Goal: Information Seeking & Learning: Learn about a topic

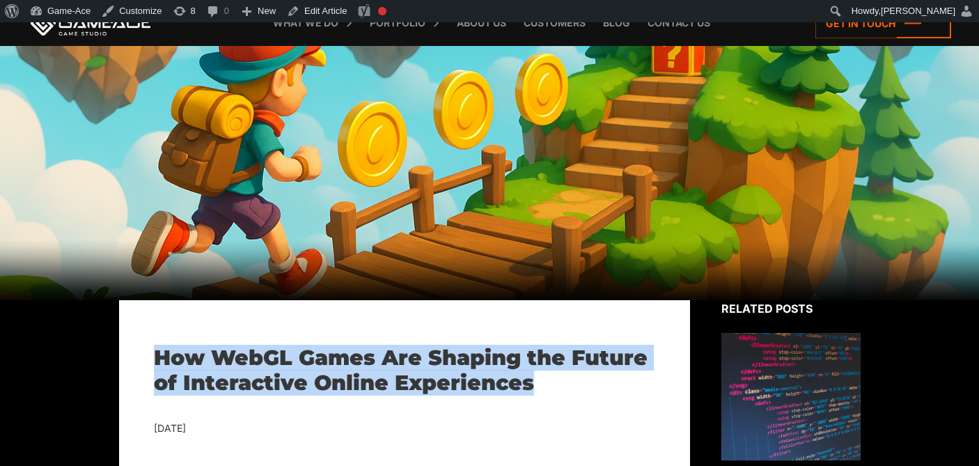
drag, startPoint x: 153, startPoint y: 357, endPoint x: 531, endPoint y: 379, distance: 378.2
click at [531, 379] on h1 "How WebGL Games Are Shaping the Future of Interactive Online Experiences" at bounding box center [404, 370] width 501 height 50
copy h1 "How WebGL Games Are Shaping the Future of Interactive Online Experiences"
click at [328, 6] on link "Edit Article" at bounding box center [316, 11] width 71 height 22
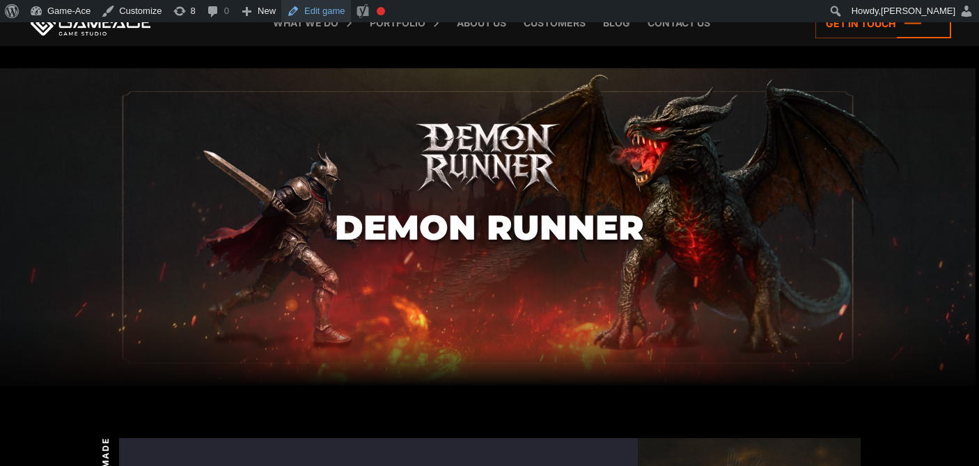
click at [333, 11] on link "Edit game" at bounding box center [316, 11] width 70 height 22
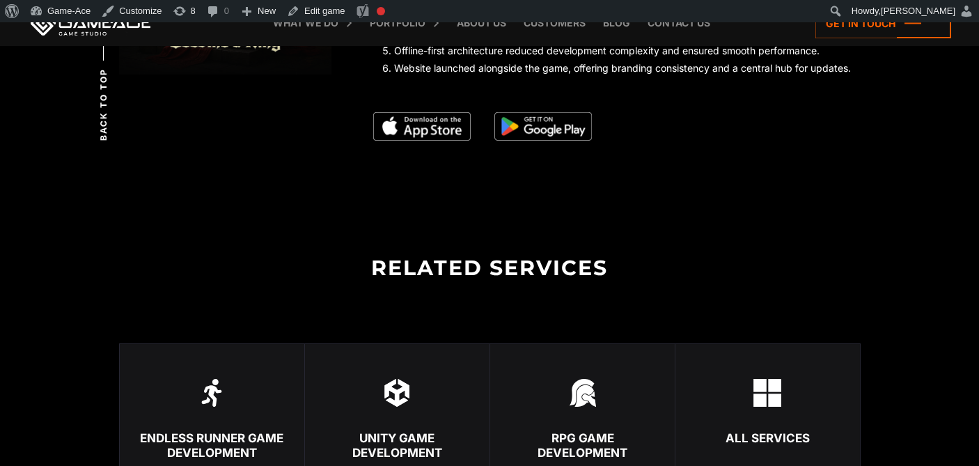
scroll to position [2234, 0]
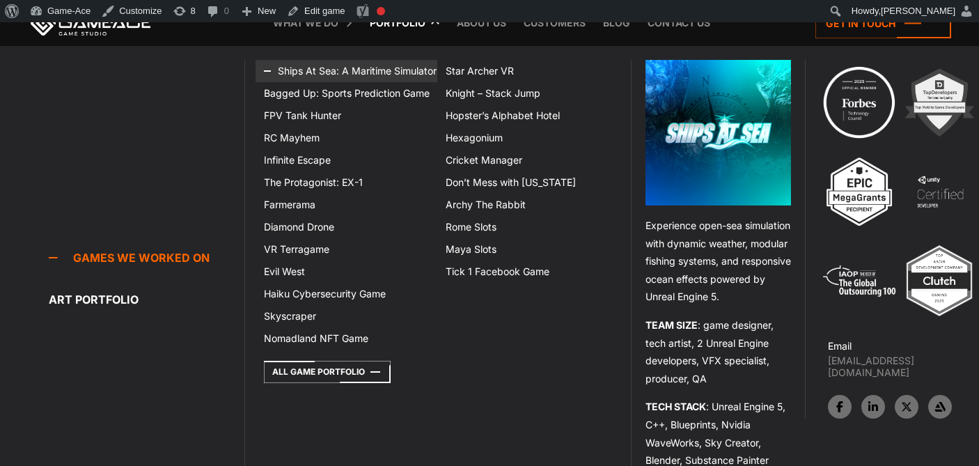
click at [387, 77] on link "Ships At Sea: A Maritime Simulator" at bounding box center [347, 71] width 182 height 22
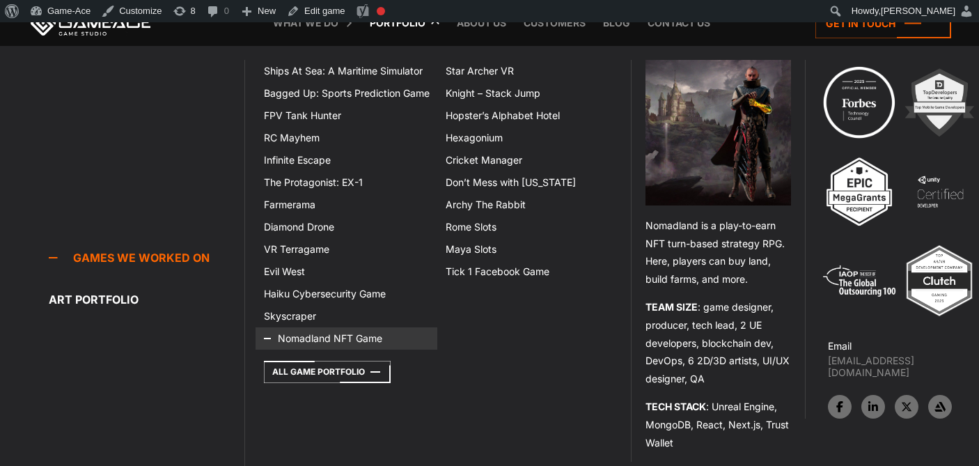
click at [302, 335] on link "Nomadland NFT Game" at bounding box center [347, 338] width 182 height 22
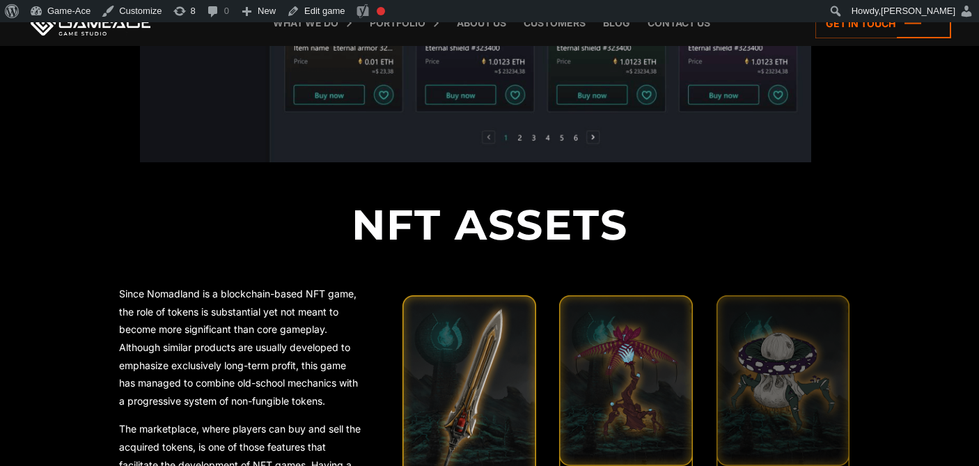
scroll to position [2240, 0]
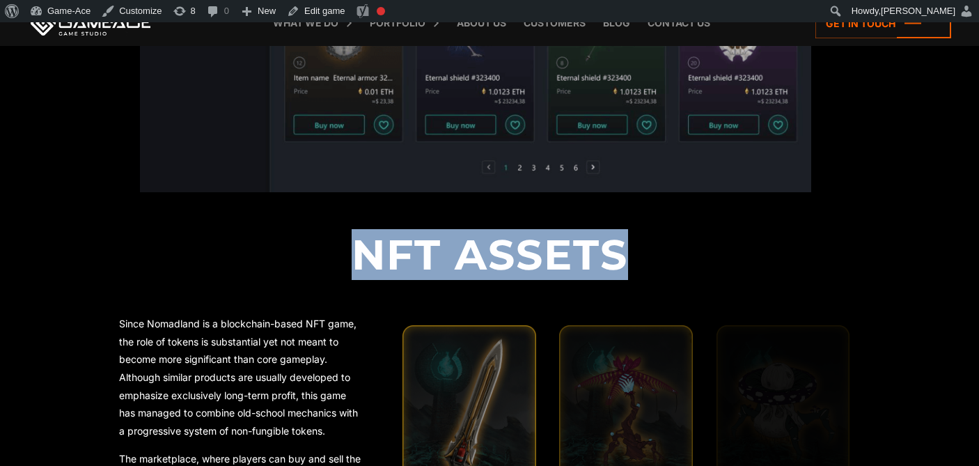
drag, startPoint x: 653, startPoint y: 254, endPoint x: 367, endPoint y: 243, distance: 285.8
click at [367, 243] on h2 "NFT Assets" at bounding box center [490, 255] width 742 height 50
copy h2 "NFT Assets"
click at [329, 7] on link "Edit game" at bounding box center [316, 11] width 70 height 22
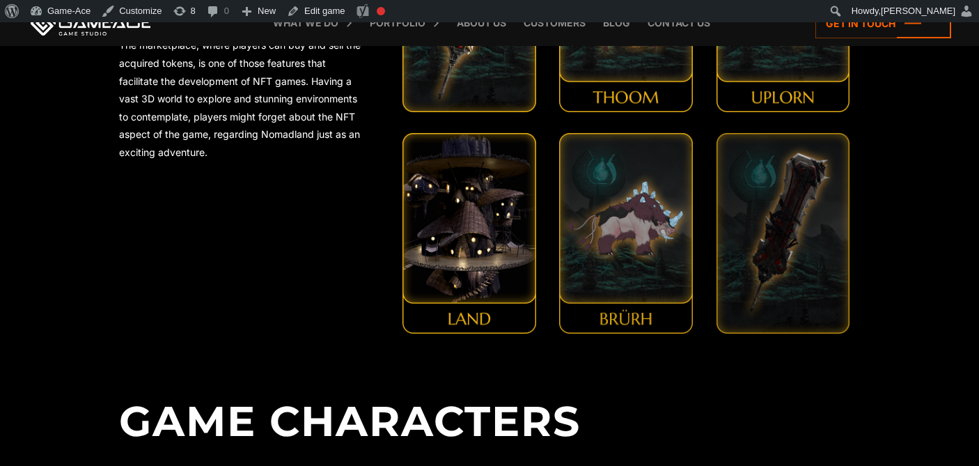
scroll to position [2651, 0]
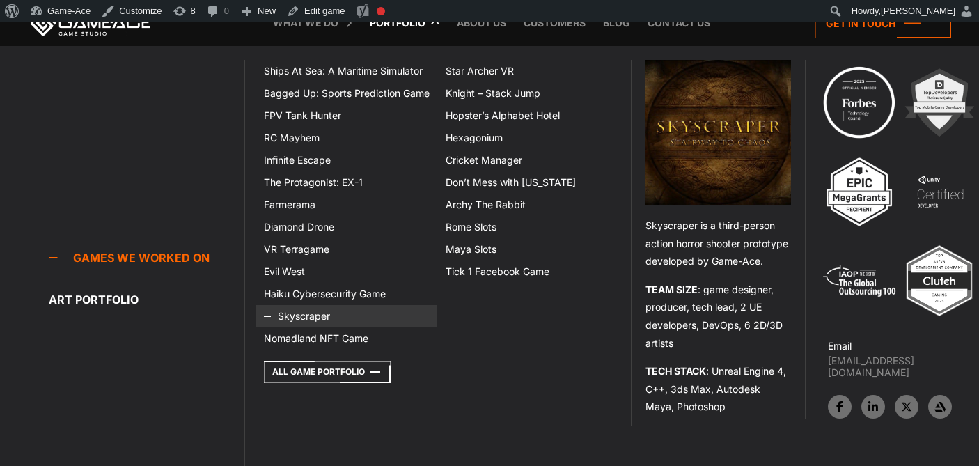
click at [304, 320] on link "Skyscraper" at bounding box center [347, 316] width 182 height 22
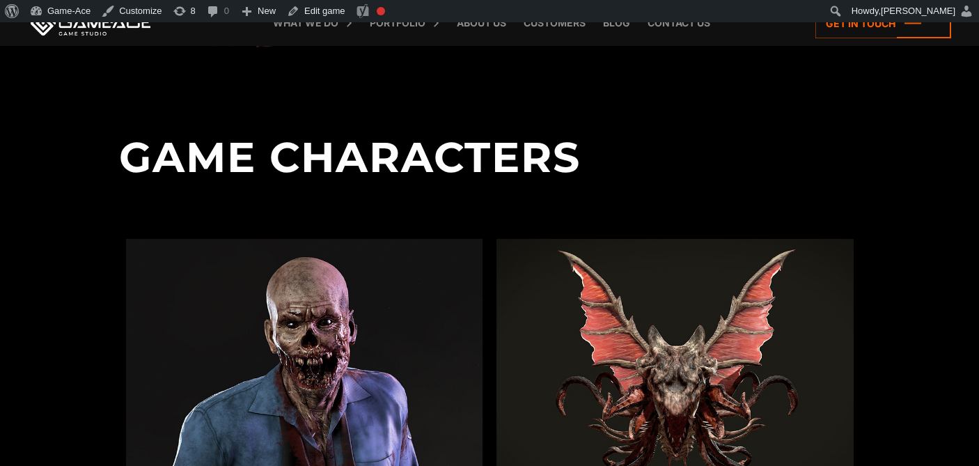
scroll to position [1353, 0]
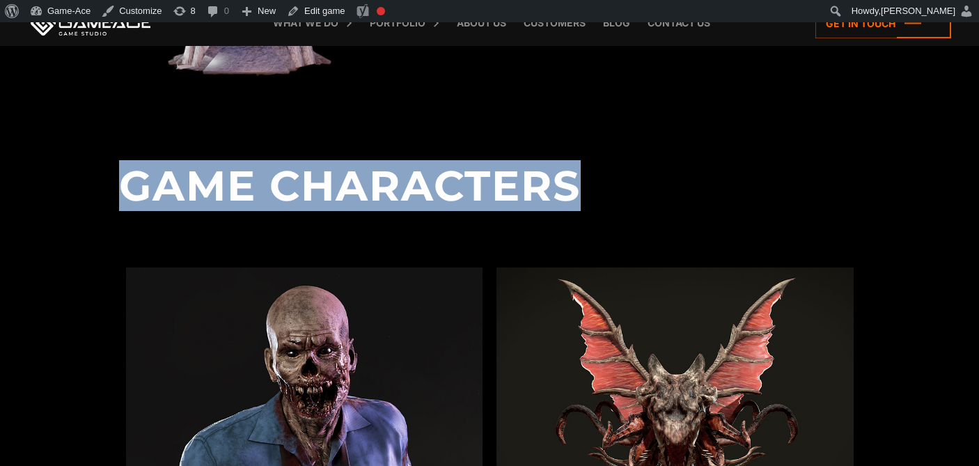
drag, startPoint x: 617, startPoint y: 206, endPoint x: 113, endPoint y: 190, distance: 504.5
copy h2 "Game Characters"
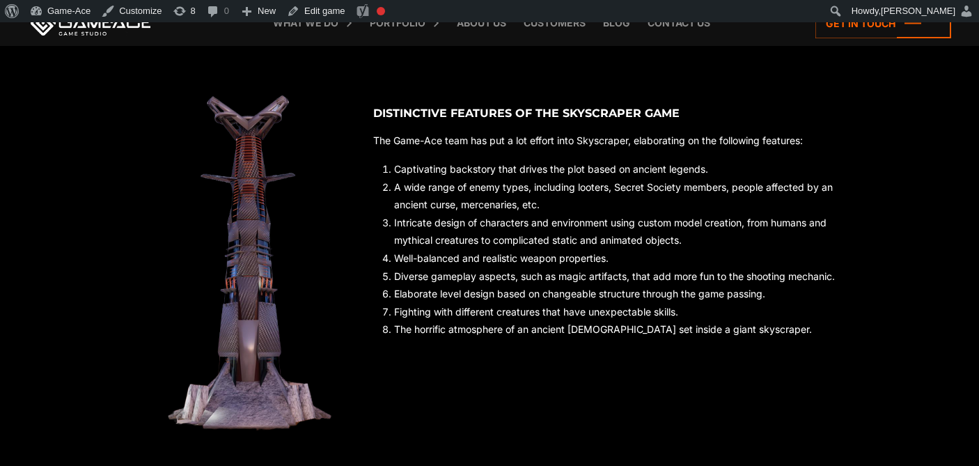
scroll to position [1110, 0]
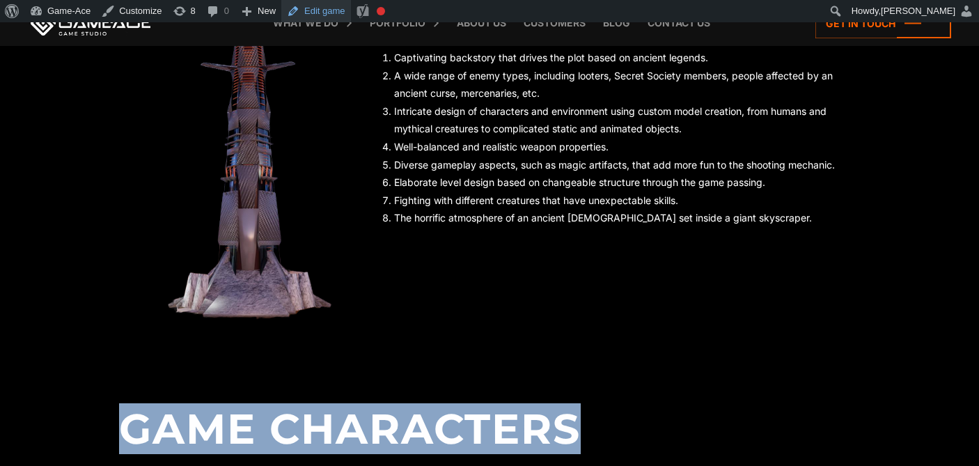
click at [326, 6] on link "Edit game" at bounding box center [316, 11] width 70 height 22
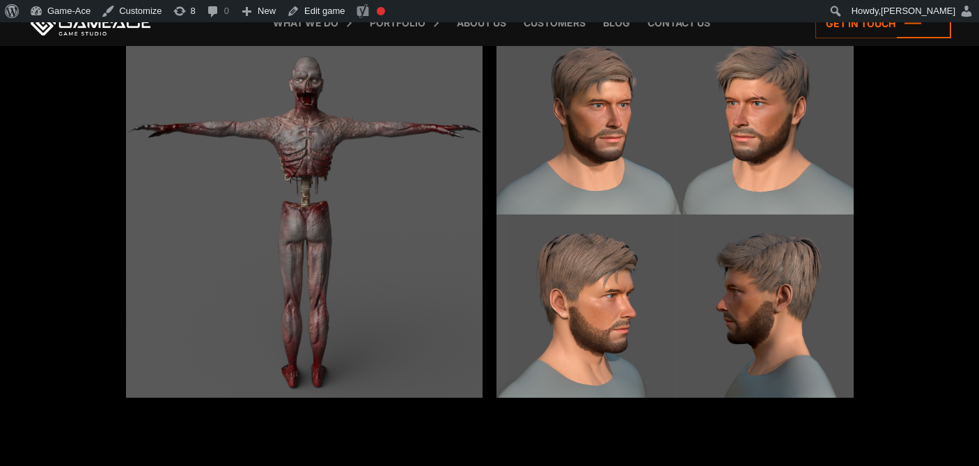
scroll to position [1894, 0]
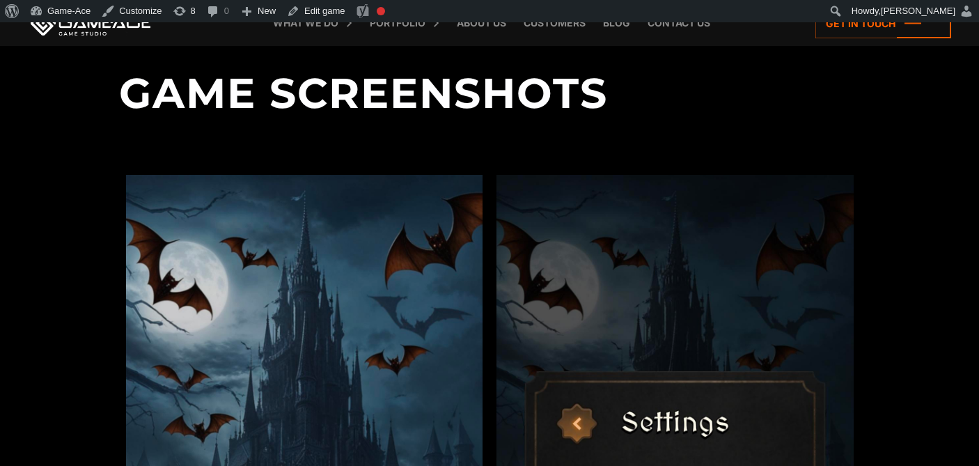
scroll to position [1413, 0]
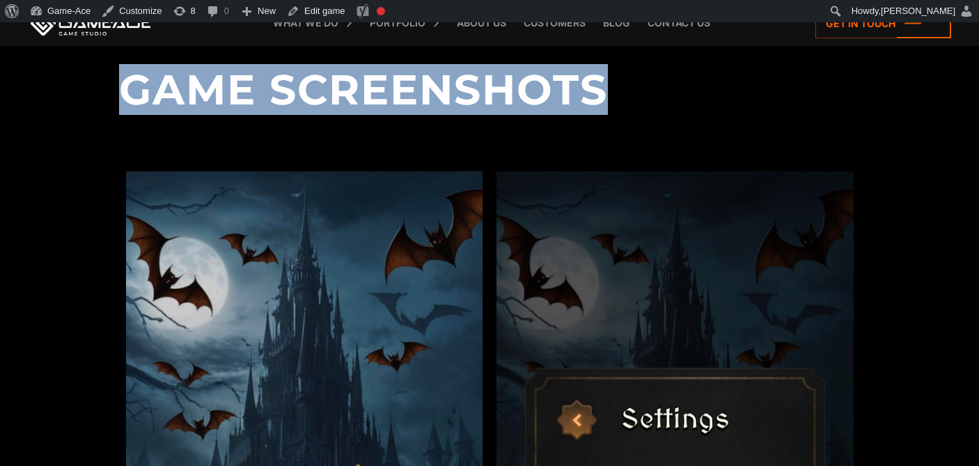
drag, startPoint x: 645, startPoint y: 93, endPoint x: 106, endPoint y: 71, distance: 539.6
copy h2 "Game Screenshots"
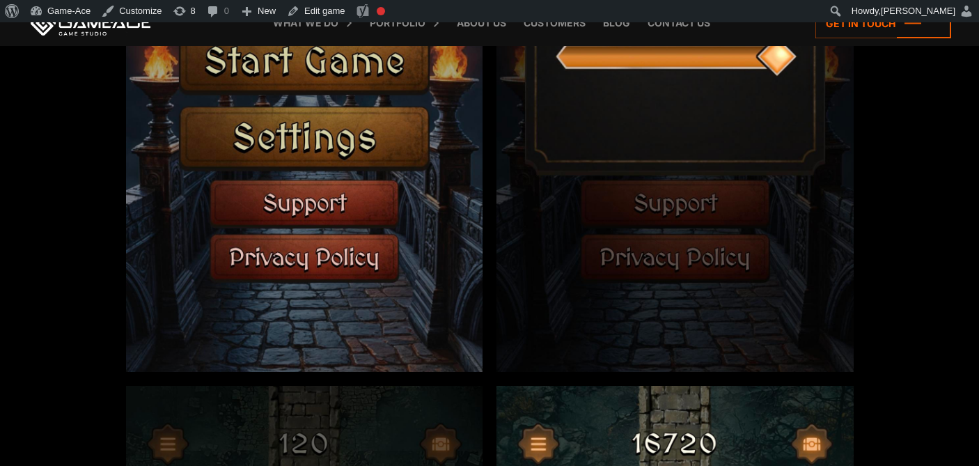
scroll to position [1990, 0]
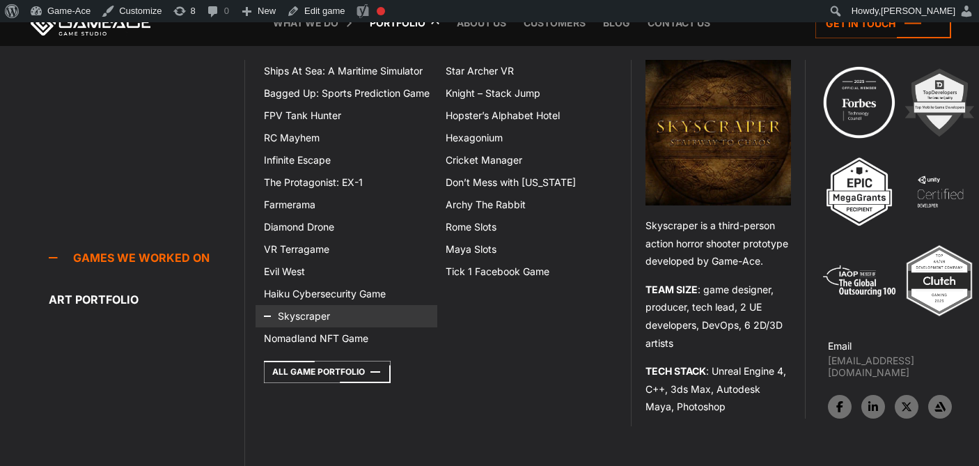
click at [304, 316] on link "Skyscraper" at bounding box center [347, 316] width 182 height 22
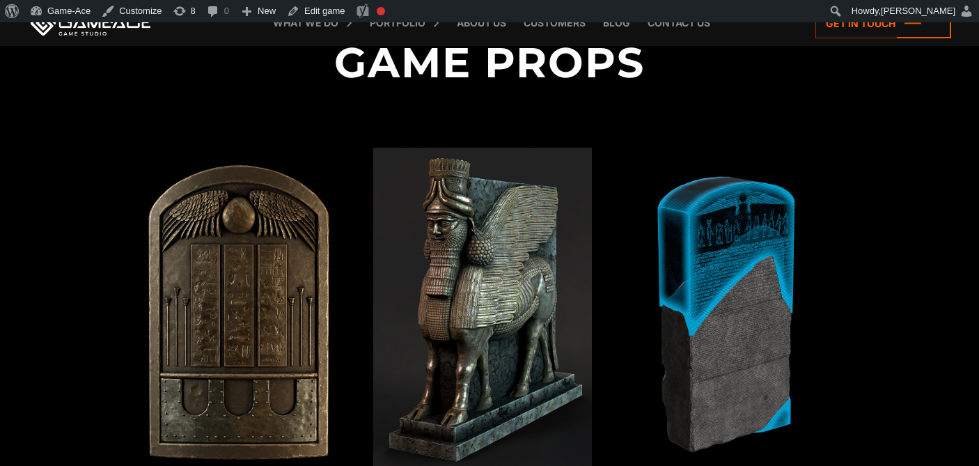
scroll to position [3954, 0]
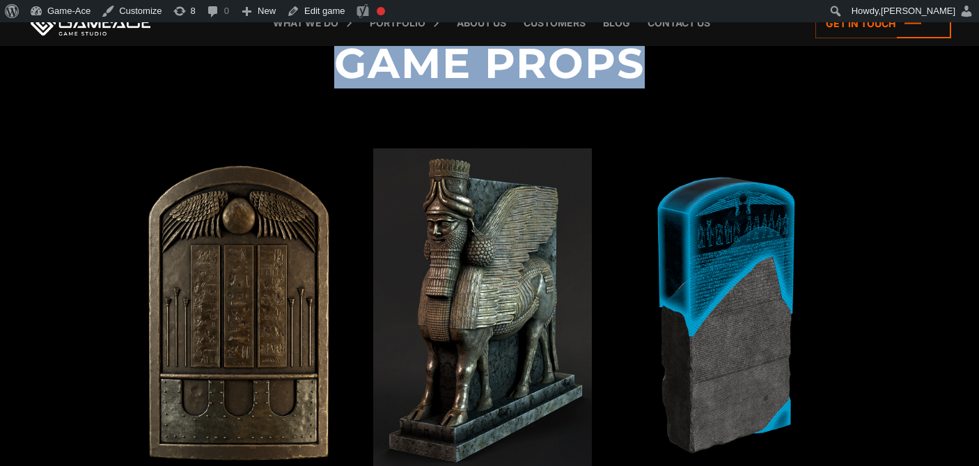
drag, startPoint x: 650, startPoint y: 65, endPoint x: 332, endPoint y: 64, distance: 318.3
click at [329, 64] on h2 "Game Props" at bounding box center [490, 51] width 742 height 144
copy h2 "Game Props"
click at [328, 12] on link "Edit game" at bounding box center [316, 11] width 70 height 22
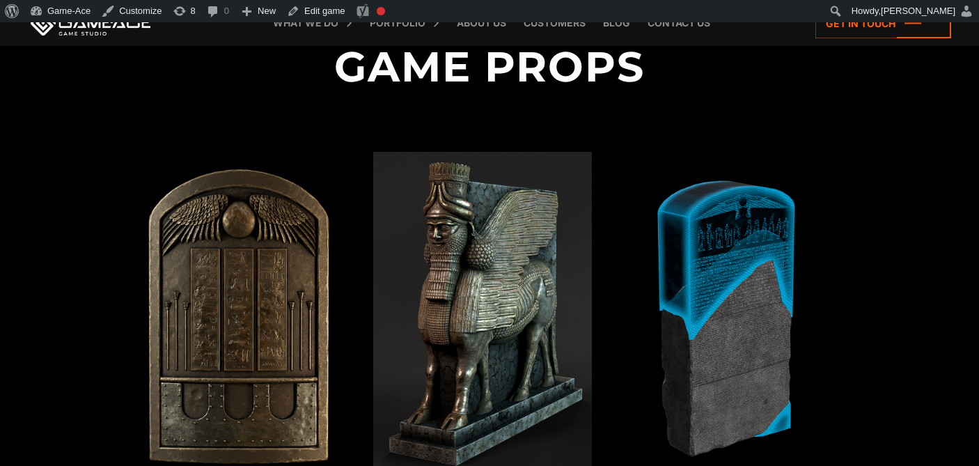
scroll to position [3955, 0]
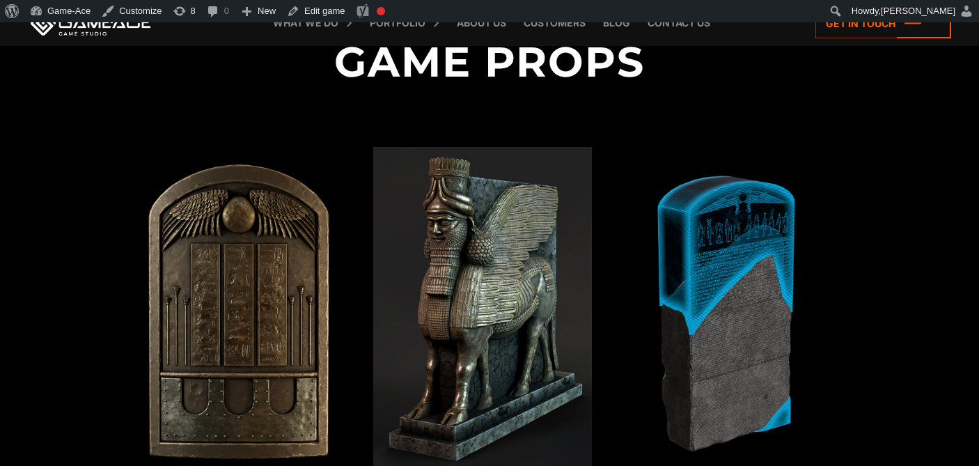
click at [674, 68] on h2 "Game Props" at bounding box center [490, 50] width 742 height 144
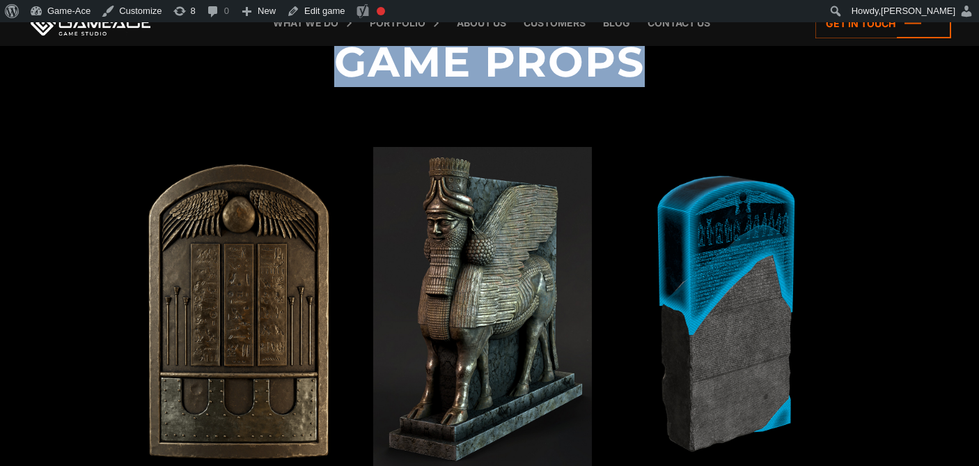
drag, startPoint x: 674, startPoint y: 68, endPoint x: 318, endPoint y: 63, distance: 355.3
click at [318, 63] on h2 "Game Props" at bounding box center [490, 50] width 742 height 144
copy h2 "Game Props"
click at [329, 15] on link "Edit game" at bounding box center [316, 11] width 70 height 22
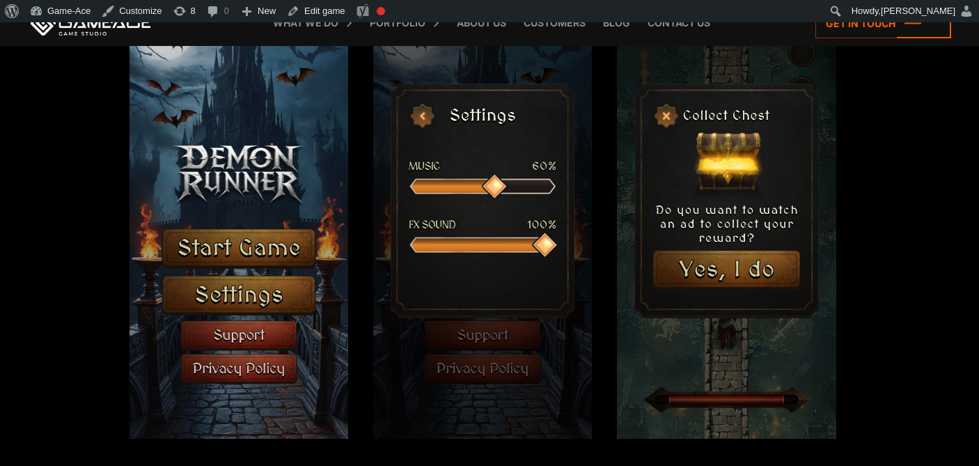
scroll to position [3355, 0]
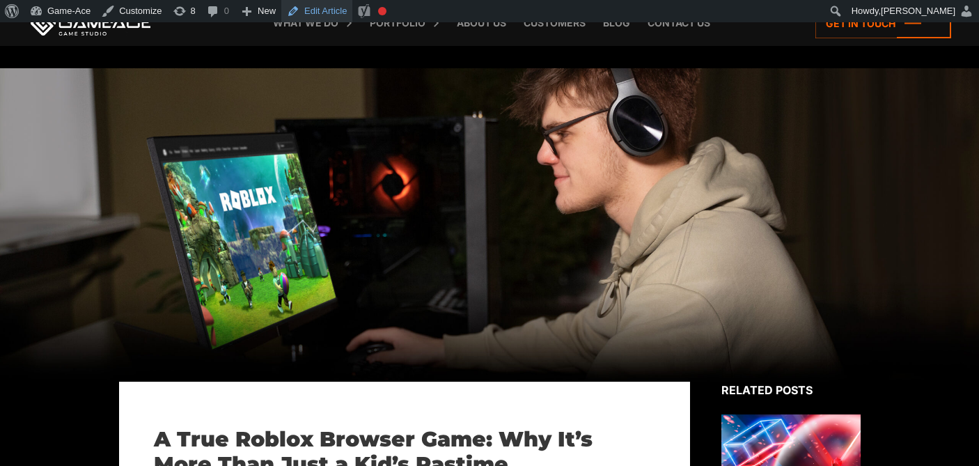
click at [322, 8] on link "Edit Article" at bounding box center [316, 11] width 71 height 22
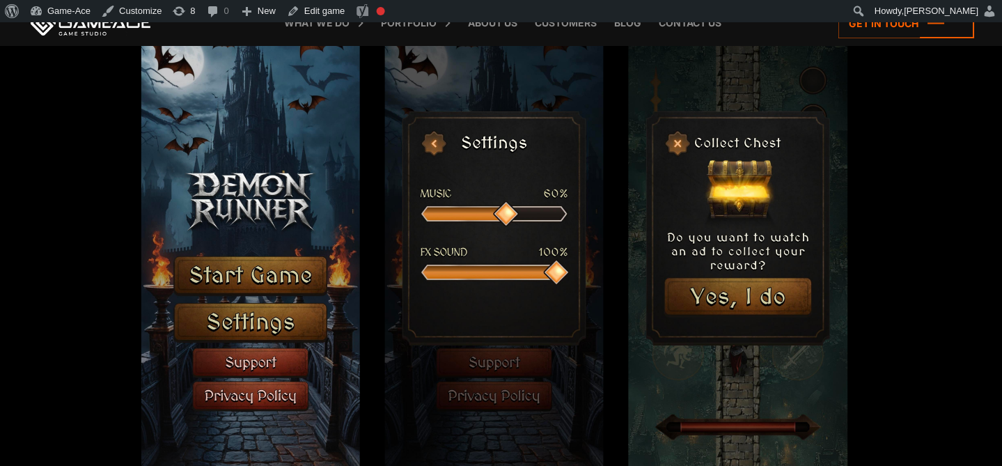
scroll to position [3338, 0]
click at [979, 332] on body "Demon Runner Games we made Back to top Demon Runner Demon Runner is a mobile-fi…" at bounding box center [501, 80] width 1002 height 6791
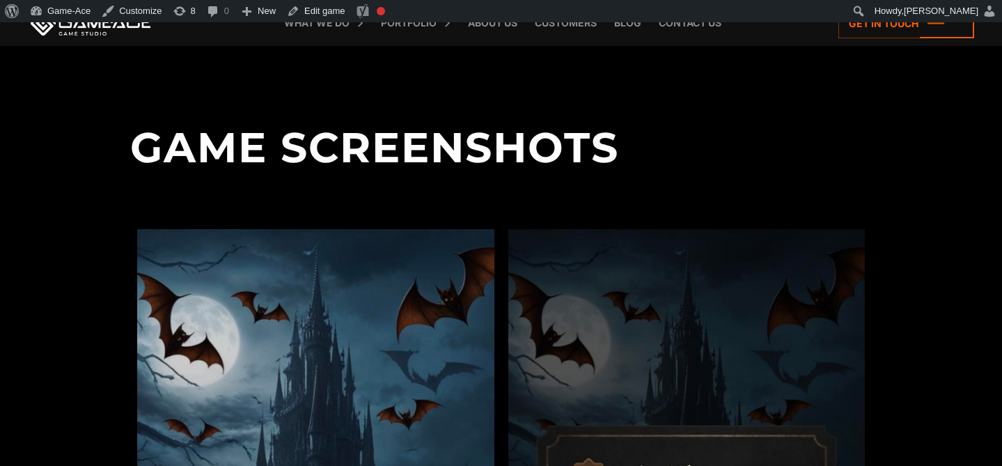
scroll to position [1307, 0]
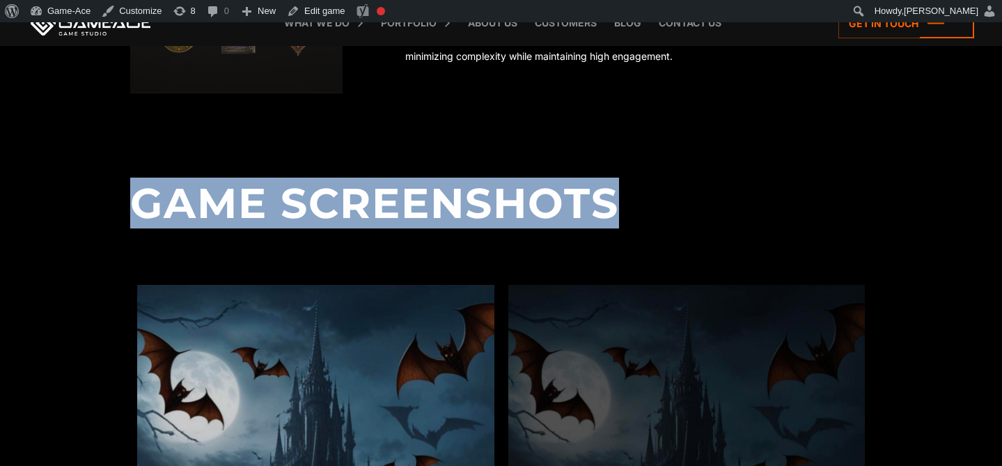
drag, startPoint x: 644, startPoint y: 208, endPoint x: 130, endPoint y: 162, distance: 515.3
click at [130, 162] on h2 "Game Screenshots" at bounding box center [501, 191] width 742 height 144
copy h2 "Game Screenshots"
click at [331, 13] on link "Edit game" at bounding box center [316, 11] width 70 height 22
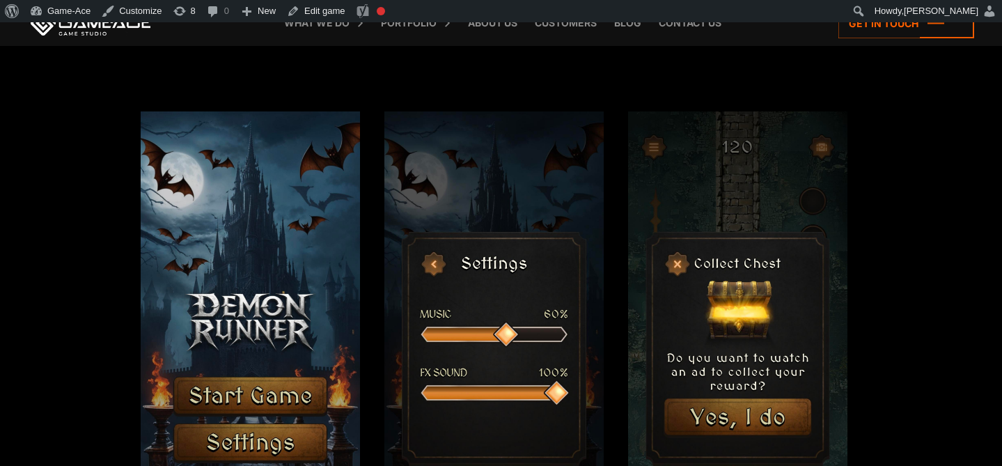
scroll to position [1382, 0]
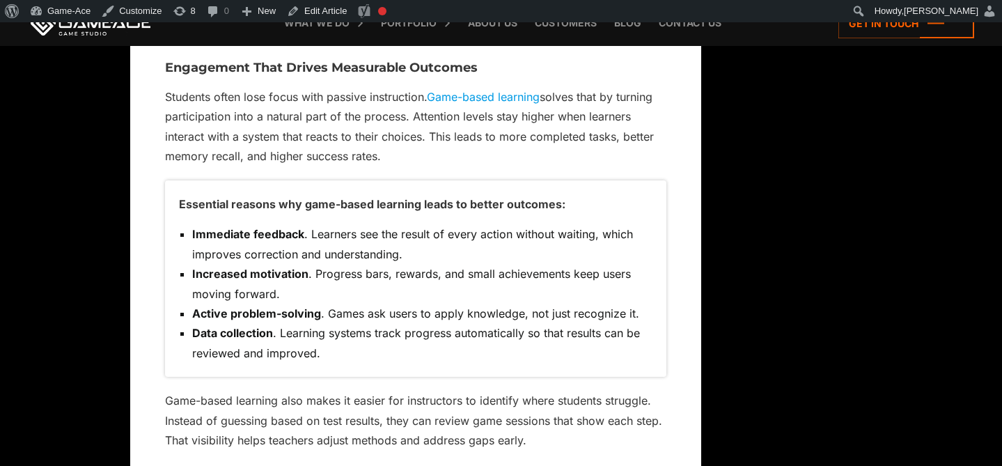
scroll to position [2868, 0]
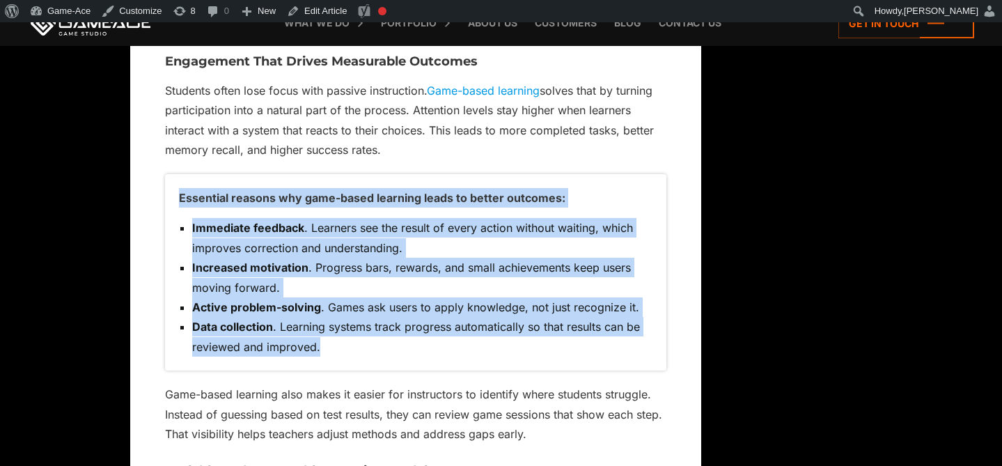
drag, startPoint x: 180, startPoint y: 198, endPoint x: 330, endPoint y: 348, distance: 212.3
click at [330, 348] on div "Essential reasons why game-based learning leads to better outcomes: Immediate f…" at bounding box center [415, 272] width 501 height 197
copy div "Essential reasons why game-based learning leads to better outcomes: Immediate f…"
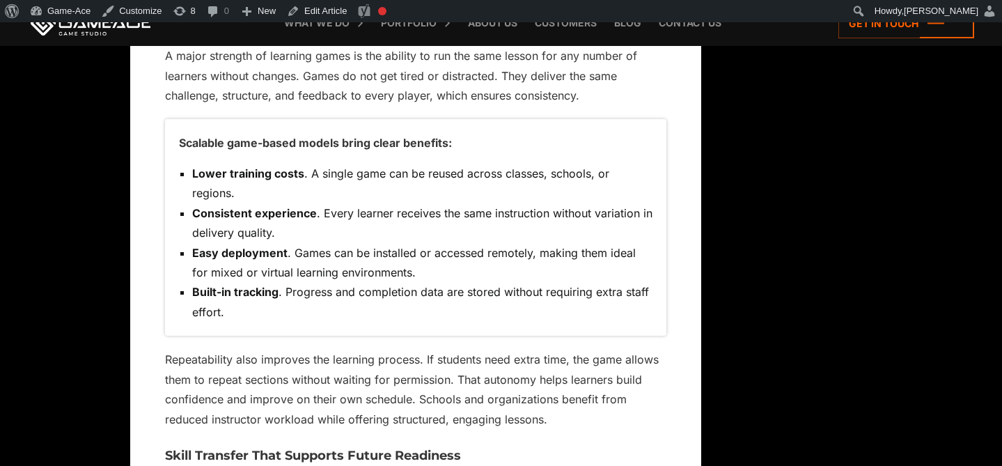
scroll to position [3298, 0]
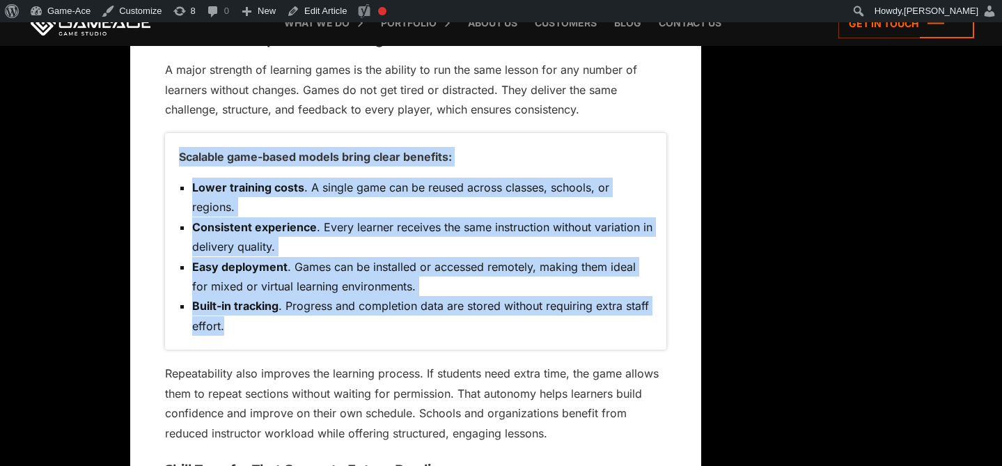
drag, startPoint x: 180, startPoint y: 155, endPoint x: 269, endPoint y: 318, distance: 185.2
click at [269, 318] on div "Scalable game-based models bring clear benefits: Lower training costs . A singl…" at bounding box center [415, 241] width 501 height 217
copy div "Scalable game-based models bring clear benefits: Lower training costs . A singl…"
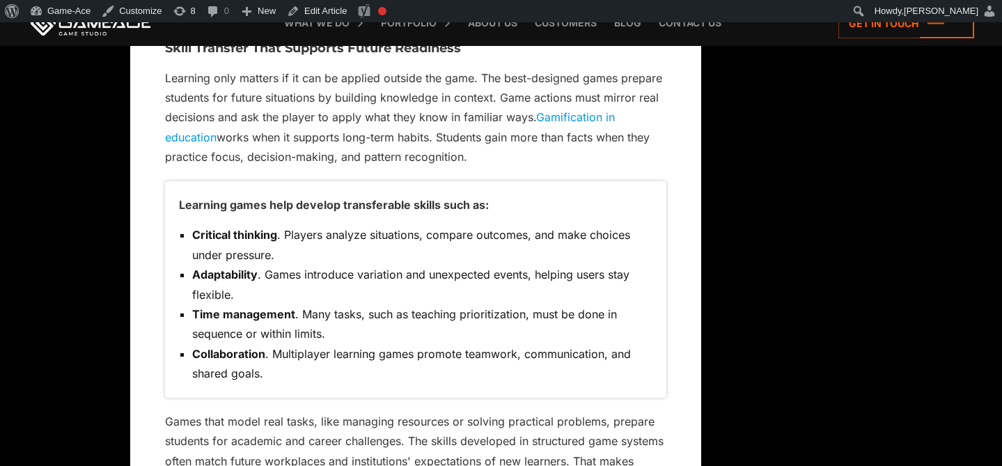
scroll to position [3720, 0]
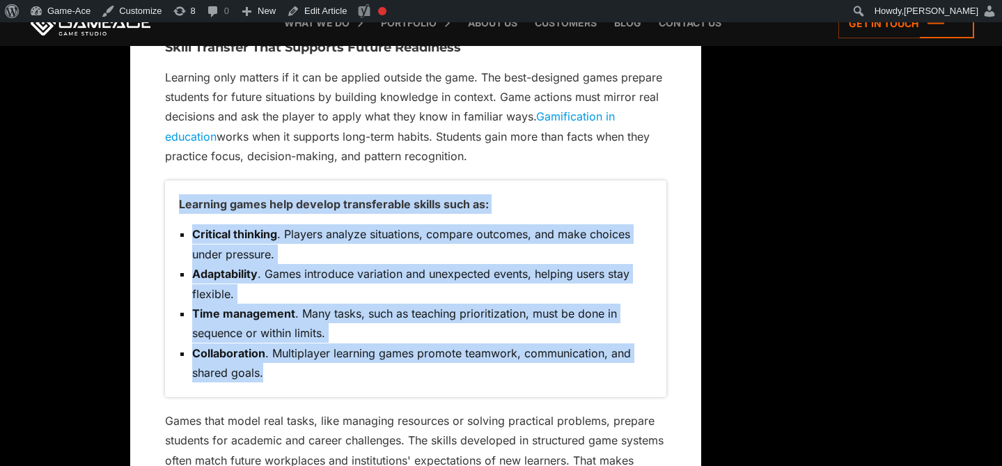
drag, startPoint x: 178, startPoint y: 203, endPoint x: 273, endPoint y: 375, distance: 196.7
click at [273, 375] on div "Learning games help develop transferable skills such as: Critical thinking . Pl…" at bounding box center [415, 288] width 501 height 217
copy div "Learning games help develop transferable skills such as: Critical thinking . Pl…"
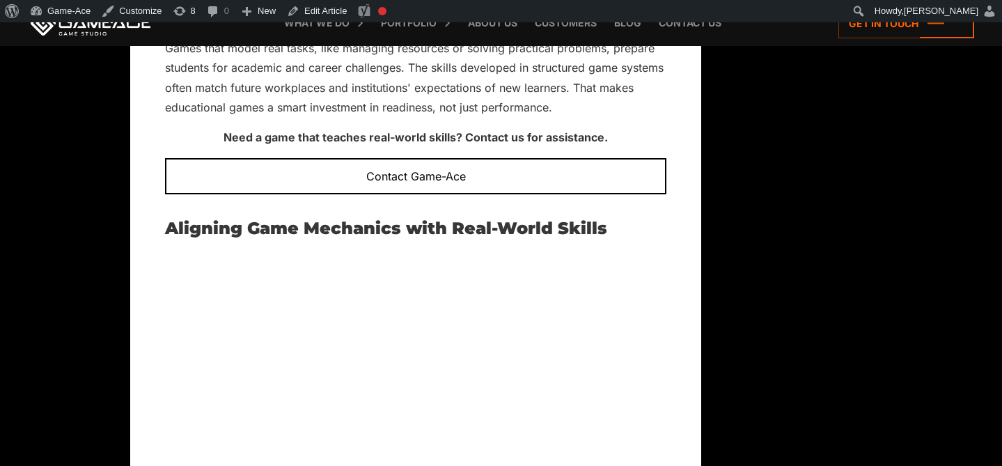
scroll to position [4091, 0]
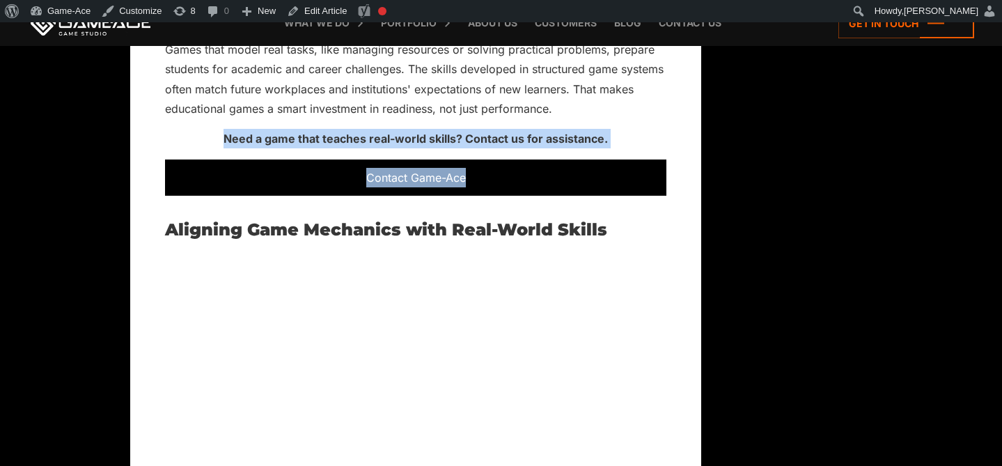
drag, startPoint x: 219, startPoint y: 130, endPoint x: 481, endPoint y: 177, distance: 266.0
copy div "Need a game that teaches real-world skills? Contact us for assistance. Contact …"
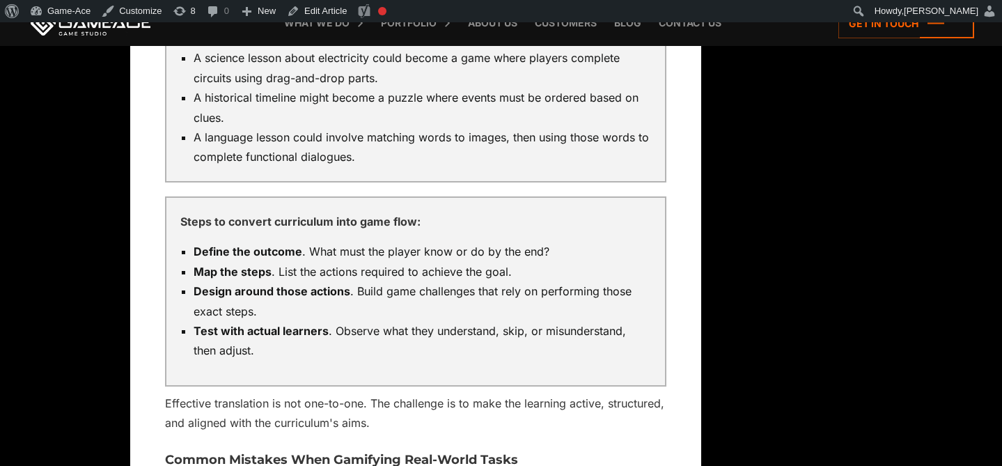
scroll to position [5241, 0]
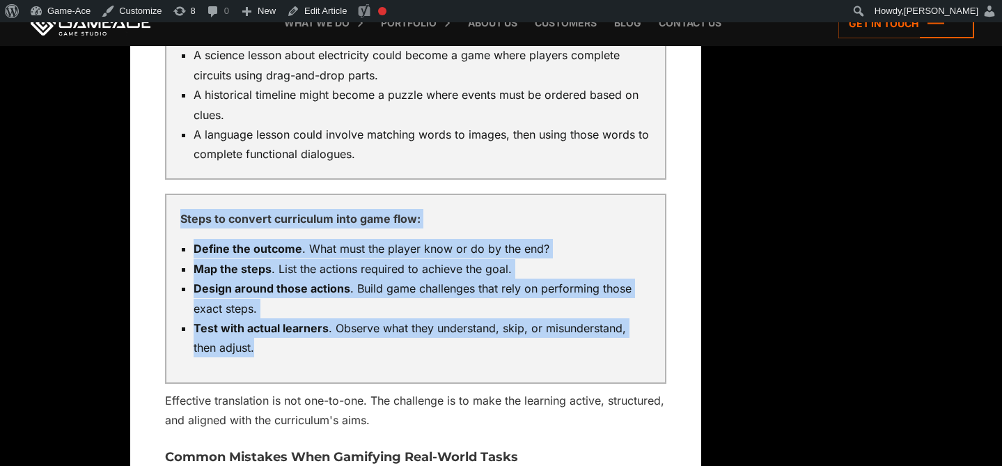
drag, startPoint x: 263, startPoint y: 346, endPoint x: 180, endPoint y: 219, distance: 152.0
click at [180, 217] on div "Steps to convert curriculum into game flow: Define the outcome . What must the …" at bounding box center [415, 289] width 501 height 190
copy div "Steps to convert curriculum into game flow: Define the outcome . What must the …"
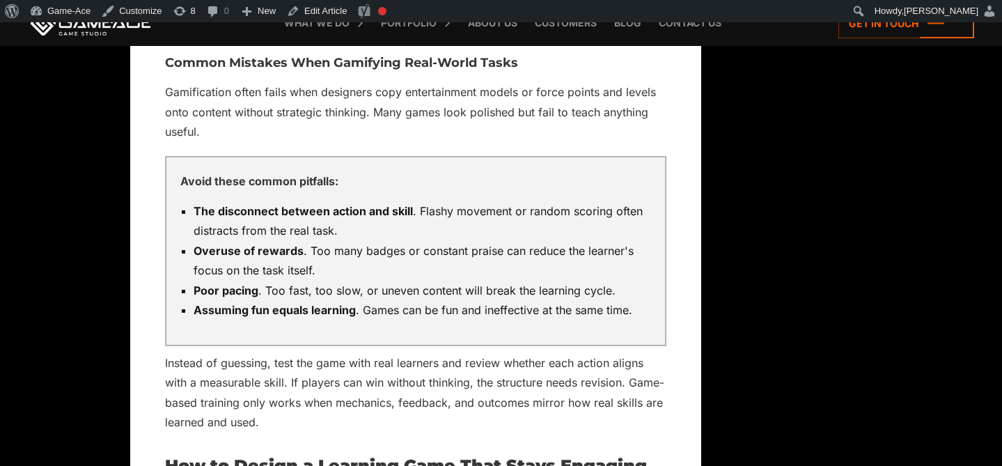
scroll to position [5658, 0]
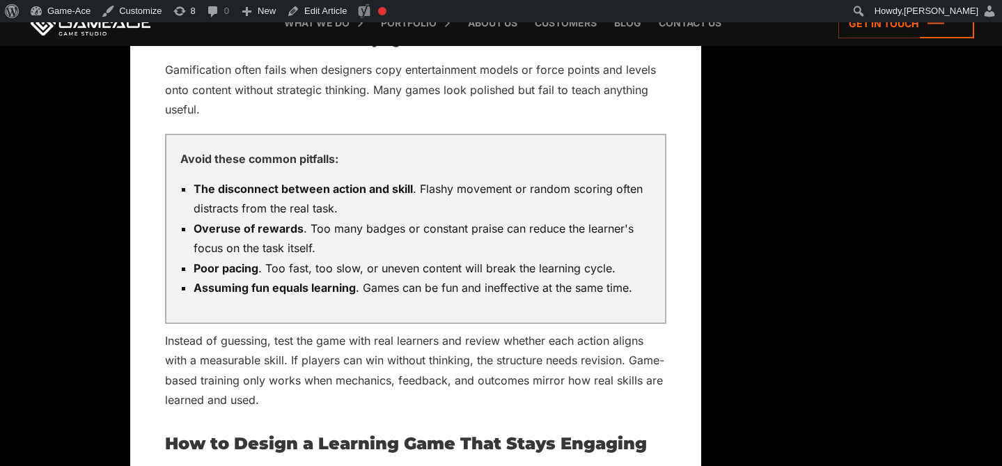
drag, startPoint x: 184, startPoint y: 157, endPoint x: 474, endPoint y: 229, distance: 299.2
click at [474, 229] on div "Avoid these common pitfalls: The disconnect between action and skill . Flashy m…" at bounding box center [415, 229] width 501 height 190
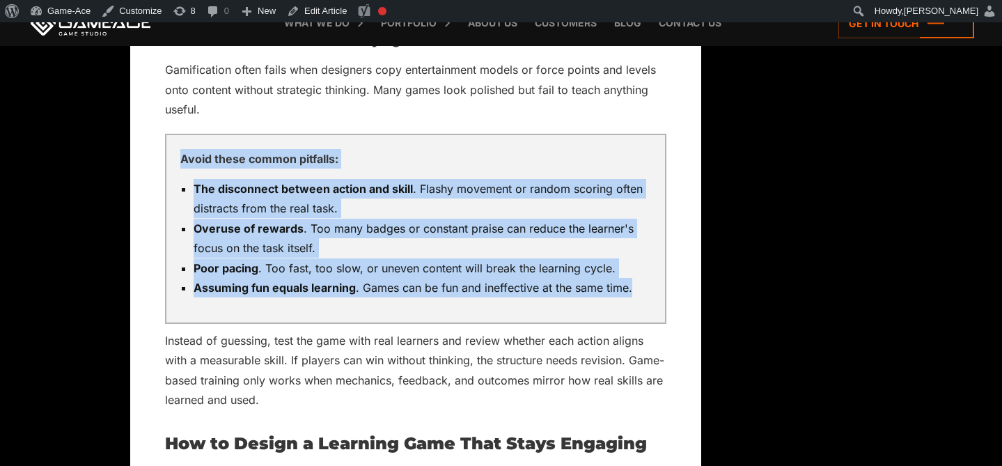
drag, startPoint x: 648, startPoint y: 286, endPoint x: 157, endPoint y: 160, distance: 506.8
copy div "Avoid these common pitfalls: The disconnect between action and skill . Flashy m…"
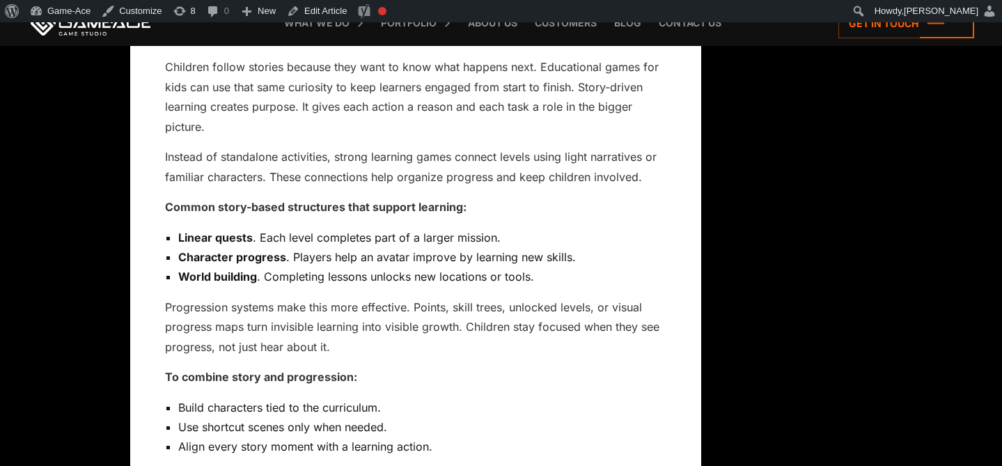
scroll to position [6504, 0]
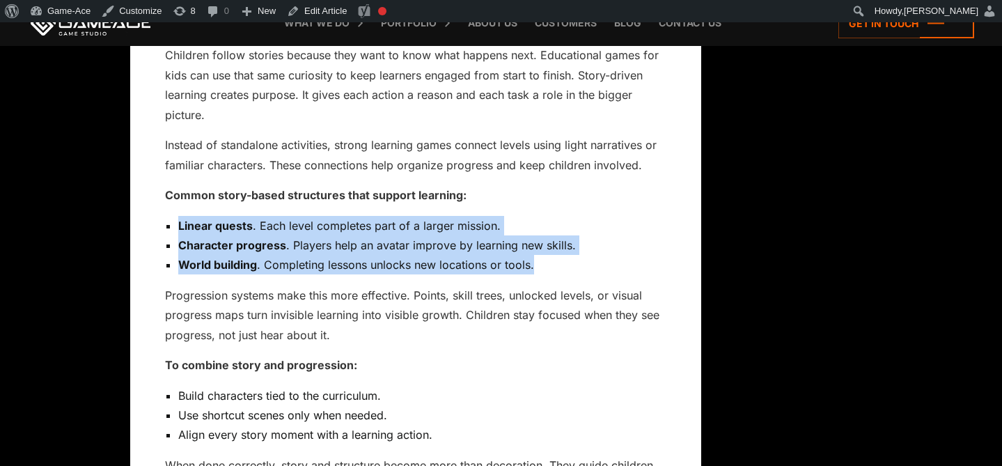
drag, startPoint x: 555, startPoint y: 265, endPoint x: 182, endPoint y: 215, distance: 376.1
copy ul "Linear quests . Each level completes part of a larger mission. Character progre…"
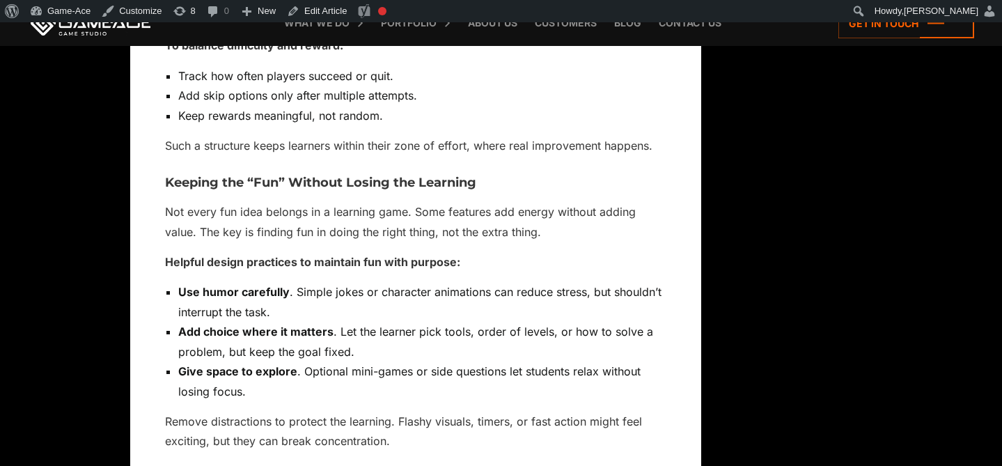
scroll to position [7368, 0]
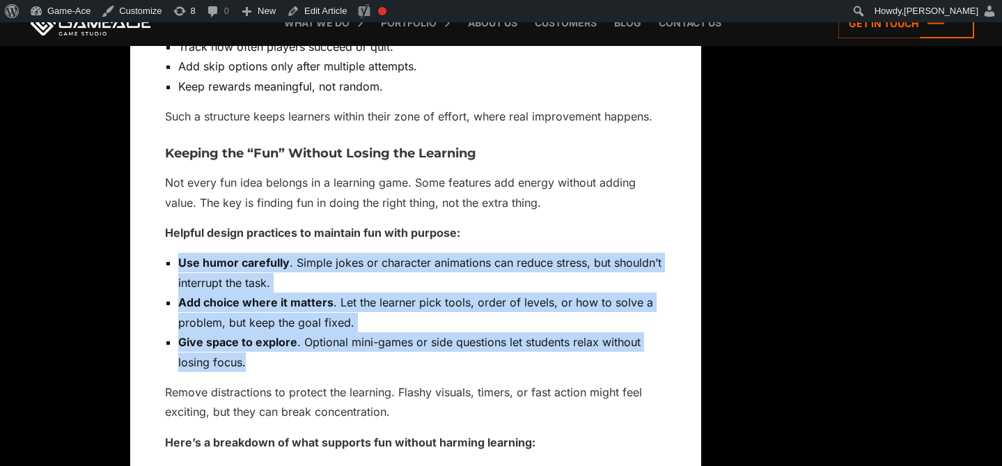
drag, startPoint x: 258, startPoint y: 359, endPoint x: 169, endPoint y: 255, distance: 136.8
click at [169, 255] on ul "Use humor carefully . Simple jokes or character animations can reduce stress, b…" at bounding box center [415, 312] width 501 height 119
copy ul "Use humor carefully . Simple jokes or character animations can reduce stress, b…"
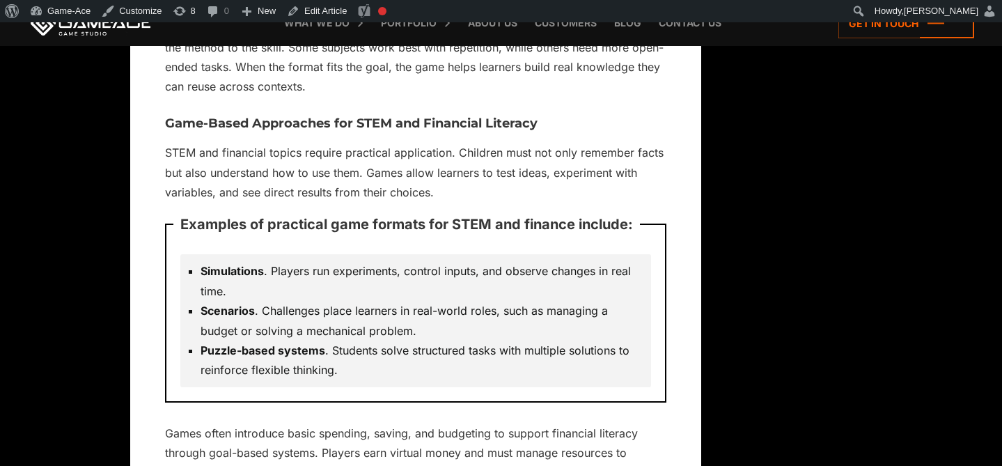
scroll to position [8139, 0]
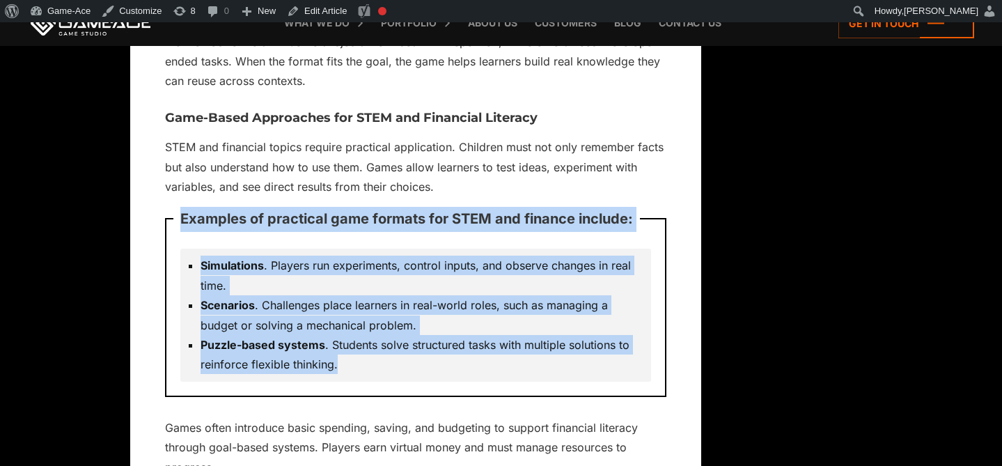
drag, startPoint x: 355, startPoint y: 364, endPoint x: 182, endPoint y: 214, distance: 228.6
click at [182, 218] on div "Examples of practical game formats for STEM and finance include: Simulations . …" at bounding box center [415, 307] width 501 height 179
copy div "Examples of practical game formats for STEM and finance include: Simulations . …"
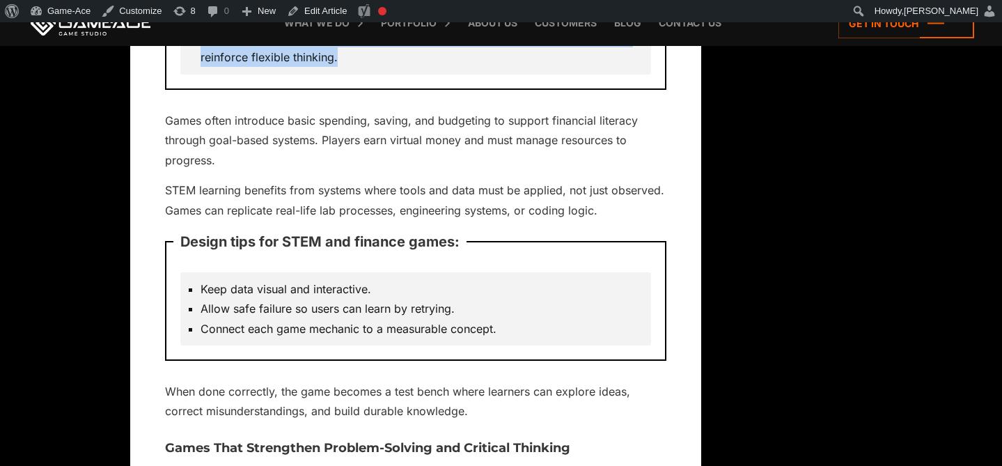
scroll to position [8451, 0]
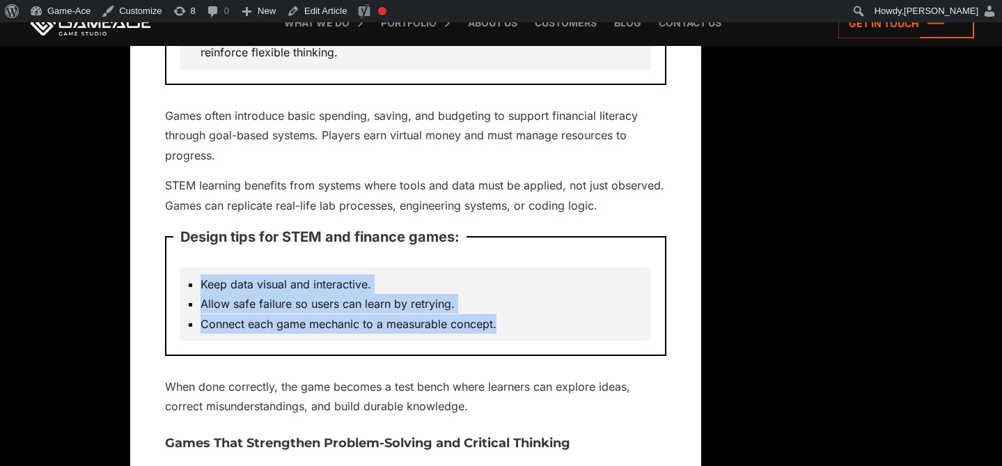
drag, startPoint x: 508, startPoint y: 323, endPoint x: 197, endPoint y: 283, distance: 313.2
click at [197, 283] on ul "Keep data visual and interactive. Allow safe failure so users can learn by retr…" at bounding box center [415, 303] width 457 height 59
copy ul "Keep data visual and interactive. Allow safe failure so users can learn by retr…"
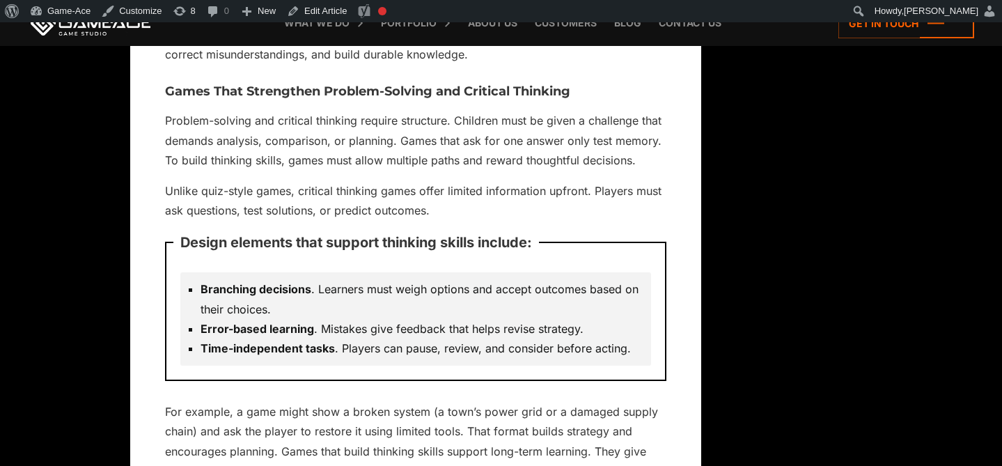
scroll to position [8812, 0]
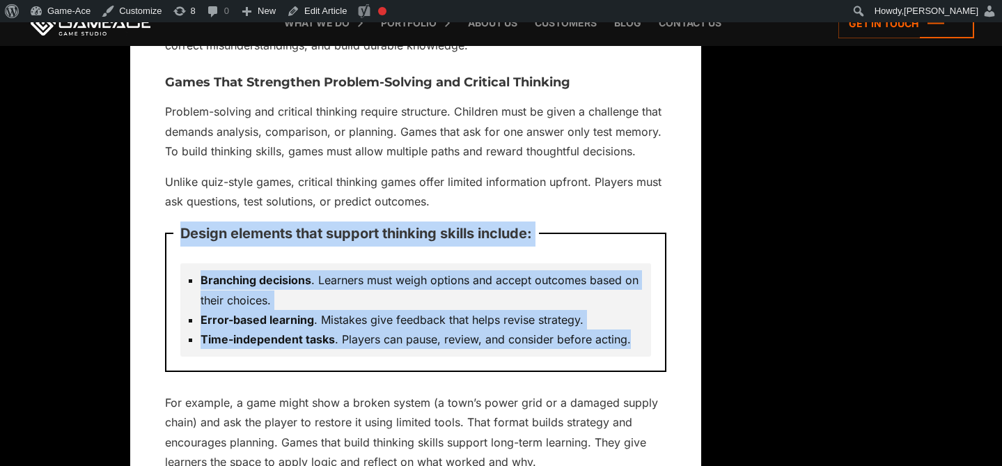
drag, startPoint x: 632, startPoint y: 341, endPoint x: 180, endPoint y: 233, distance: 463.9
click at [180, 233] on div "Design elements that support thinking skills include: Branching decisions . Lea…" at bounding box center [415, 302] width 501 height 139
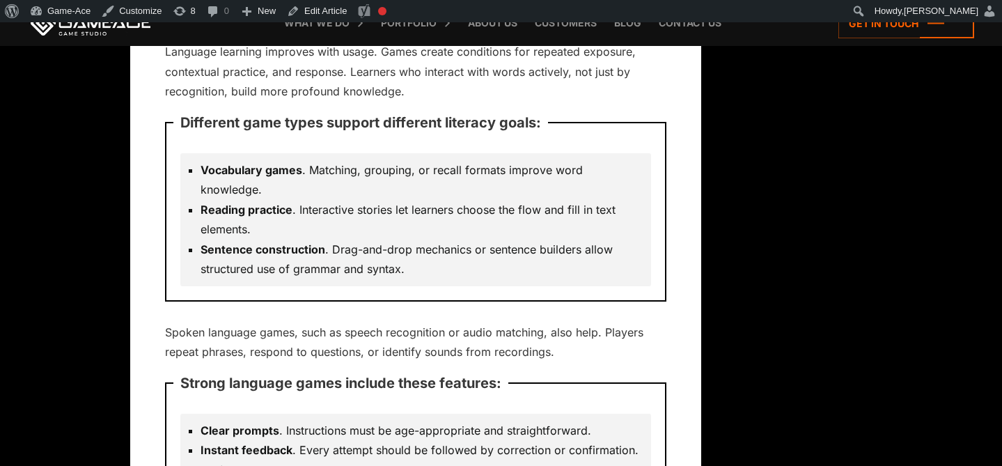
scroll to position [9293, 0]
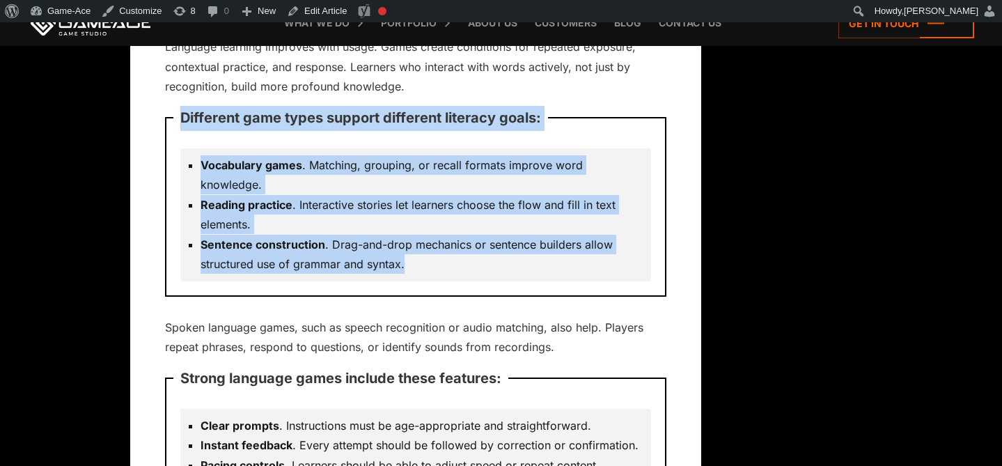
drag, startPoint x: 412, startPoint y: 247, endPoint x: 180, endPoint y: 123, distance: 263.0
click at [180, 123] on div "Different game types support different literacy goals: Vocabulary games . Match…" at bounding box center [415, 206] width 501 height 179
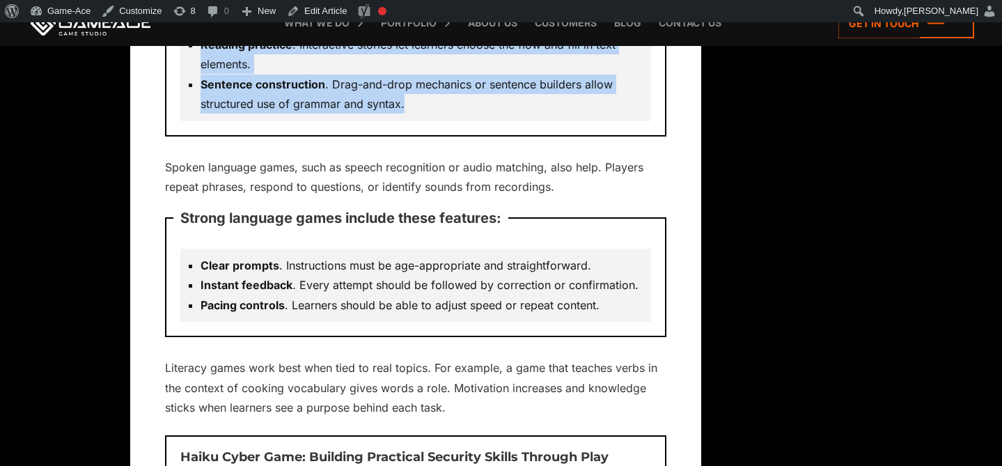
scroll to position [9530, 0]
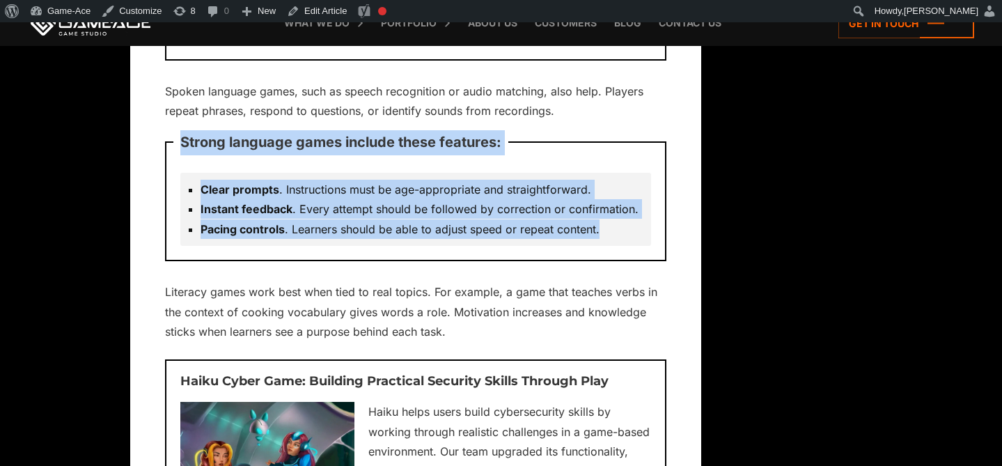
drag, startPoint x: 182, startPoint y: 121, endPoint x: 602, endPoint y: 208, distance: 429.6
click at [602, 208] on div "Strong language games include these features: Clear prompts . Instructions must…" at bounding box center [415, 201] width 501 height 120
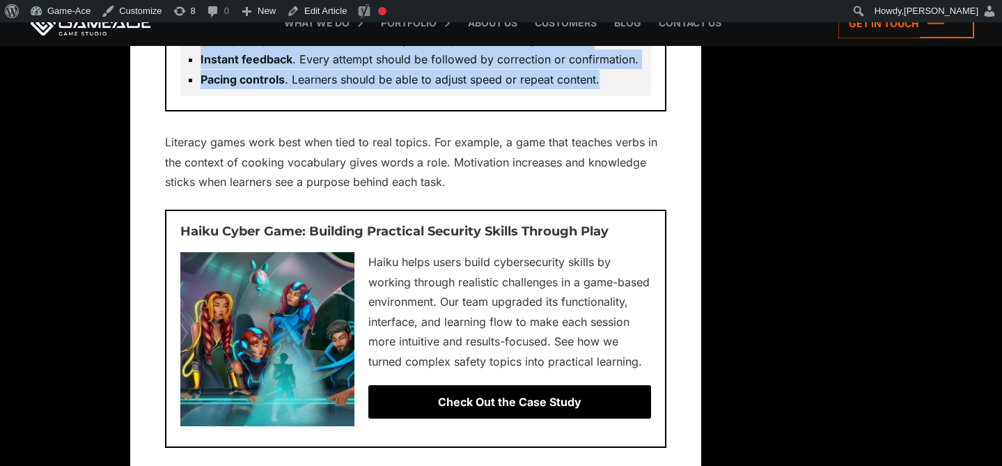
scroll to position [9754, 0]
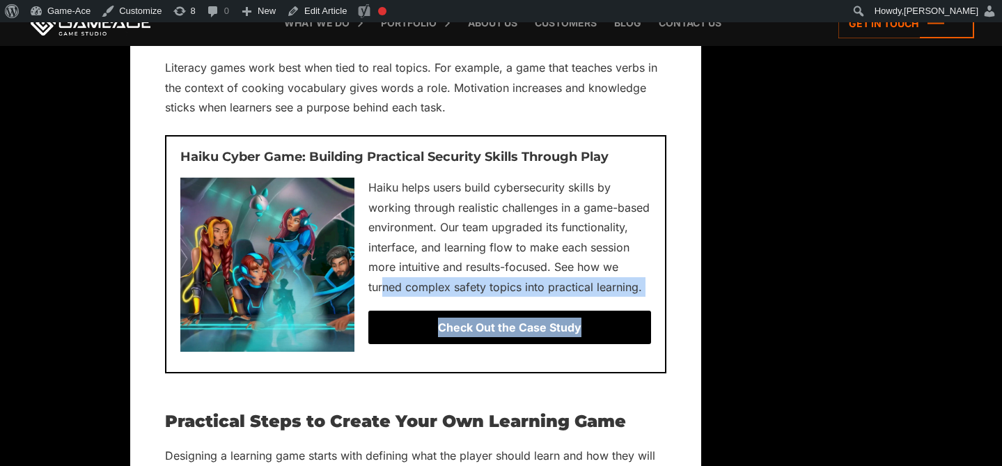
drag, startPoint x: 382, startPoint y: 268, endPoint x: 594, endPoint y: 308, distance: 216.1
click at [594, 308] on div "Haiku Cyber Game: Building Practical Security Skills Through Play Haiku helps u…" at bounding box center [415, 254] width 501 height 239
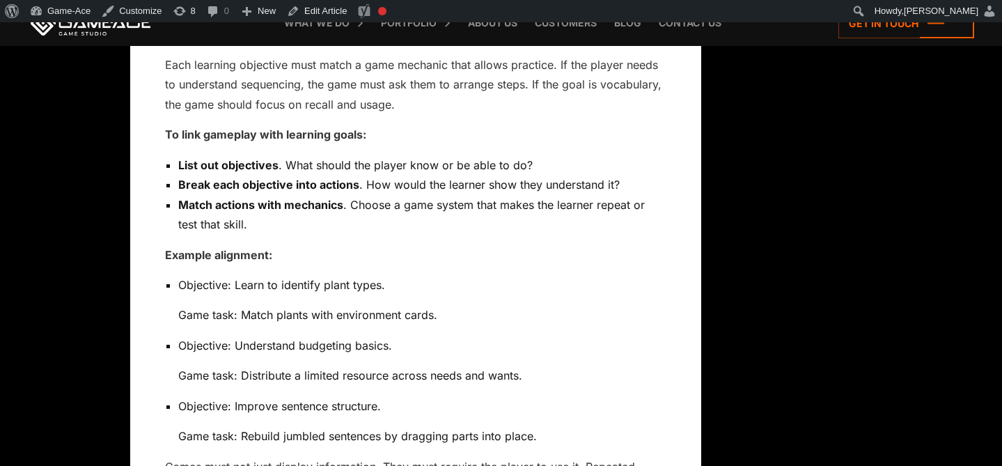
scroll to position [10702, 0]
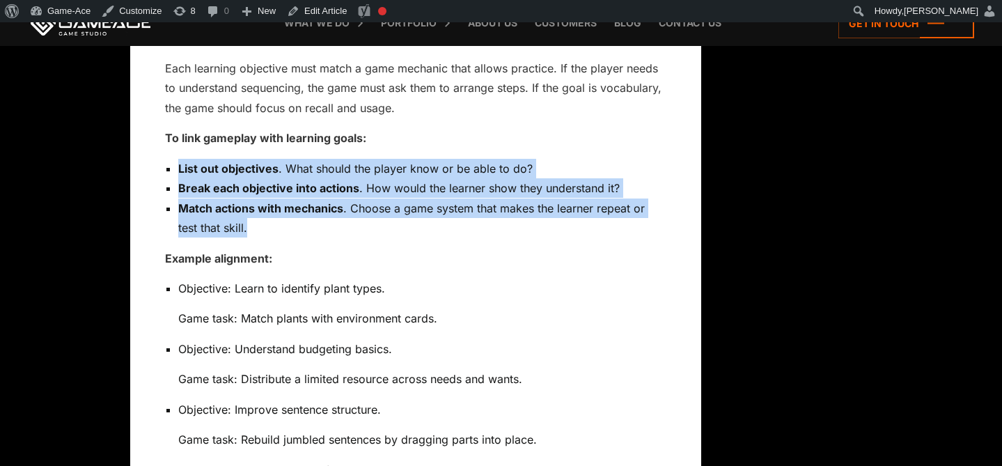
drag, startPoint x: 256, startPoint y: 212, endPoint x: 175, endPoint y: 155, distance: 99.5
click at [175, 159] on ul "List out objectives . What should the player know or be able to do? Break each …" at bounding box center [415, 198] width 501 height 79
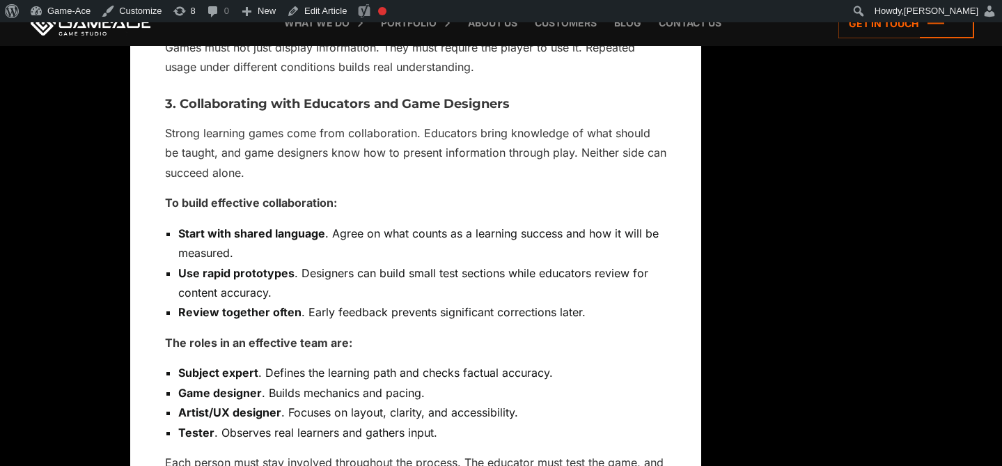
scroll to position [11143, 0]
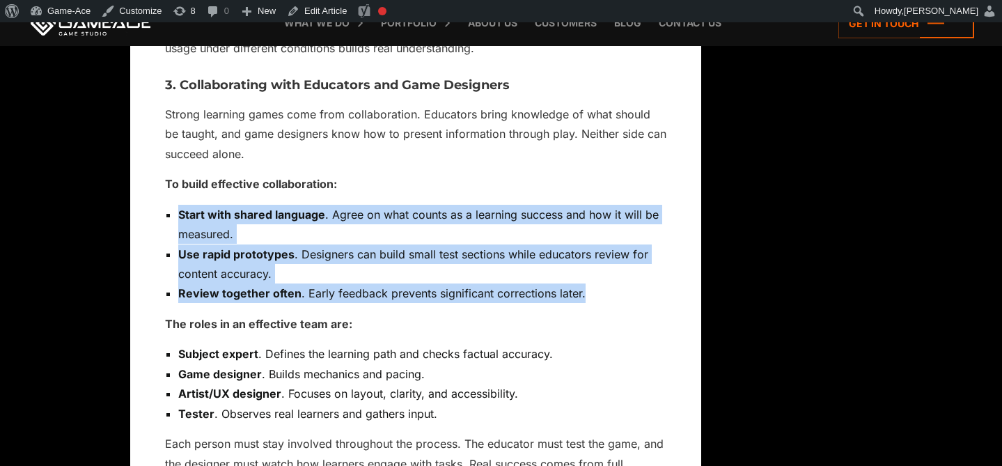
drag, startPoint x: 595, startPoint y: 277, endPoint x: 171, endPoint y: 200, distance: 430.4
click at [171, 205] on ul "Start with shared language . Agree on what counts as a learning success and how…" at bounding box center [415, 254] width 501 height 99
